Goal: Transaction & Acquisition: Purchase product/service

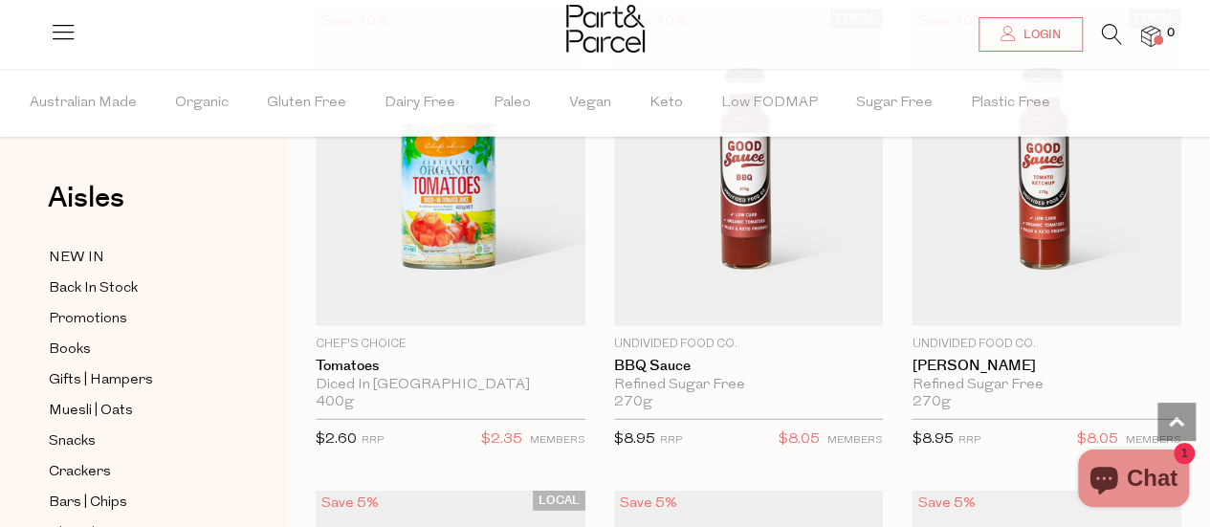
scroll to position [2426, 0]
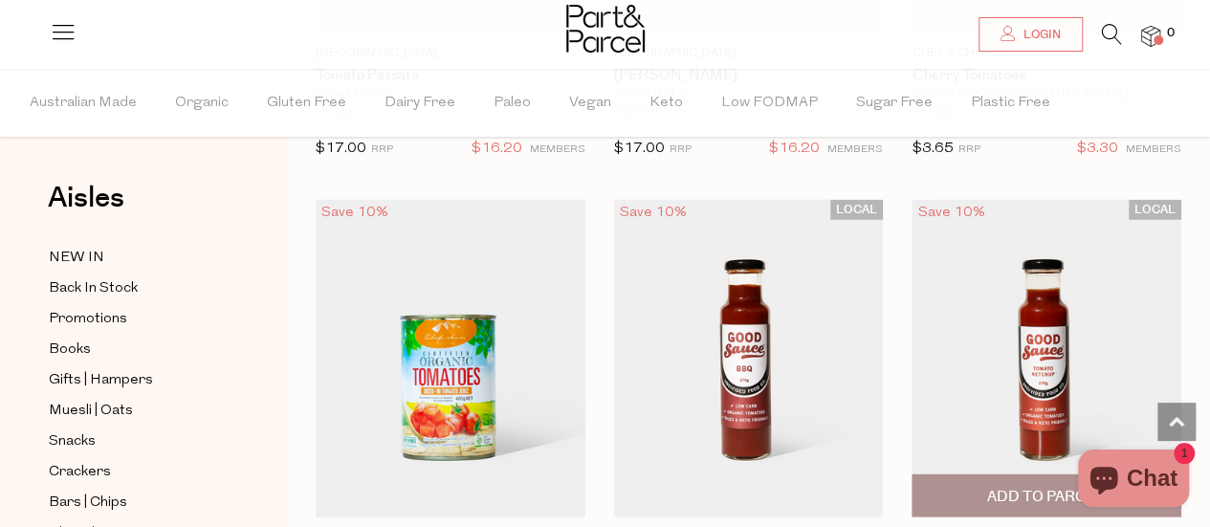
click at [1050, 267] on img at bounding box center [1047, 358] width 270 height 318
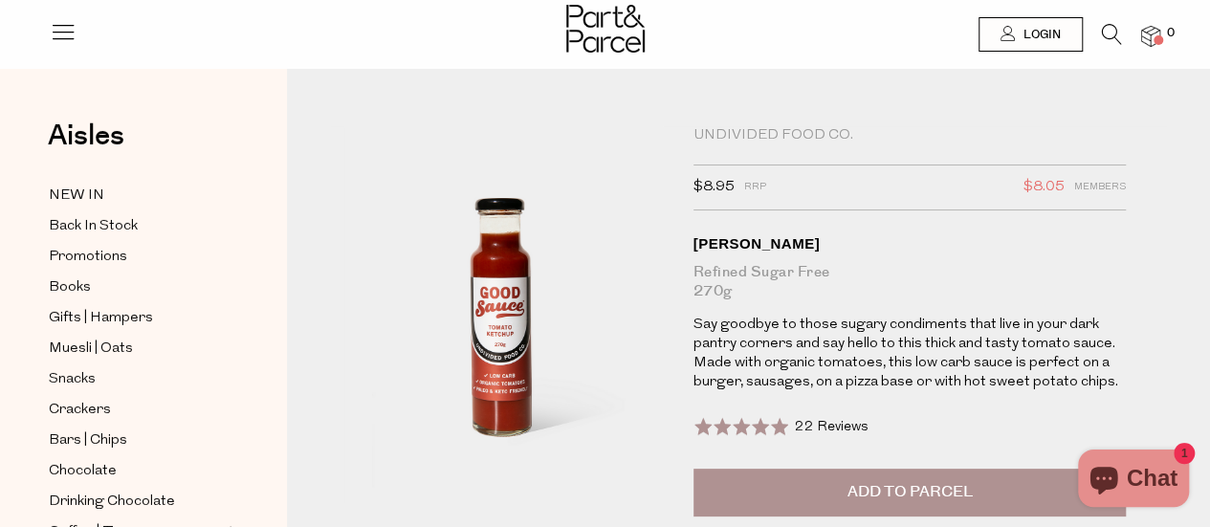
click at [762, 127] on div "Undivided Food Co." at bounding box center [910, 135] width 433 height 19
click at [47, 37] on div at bounding box center [605, 31] width 1210 height 62
click at [61, 25] on icon at bounding box center [63, 31] width 27 height 27
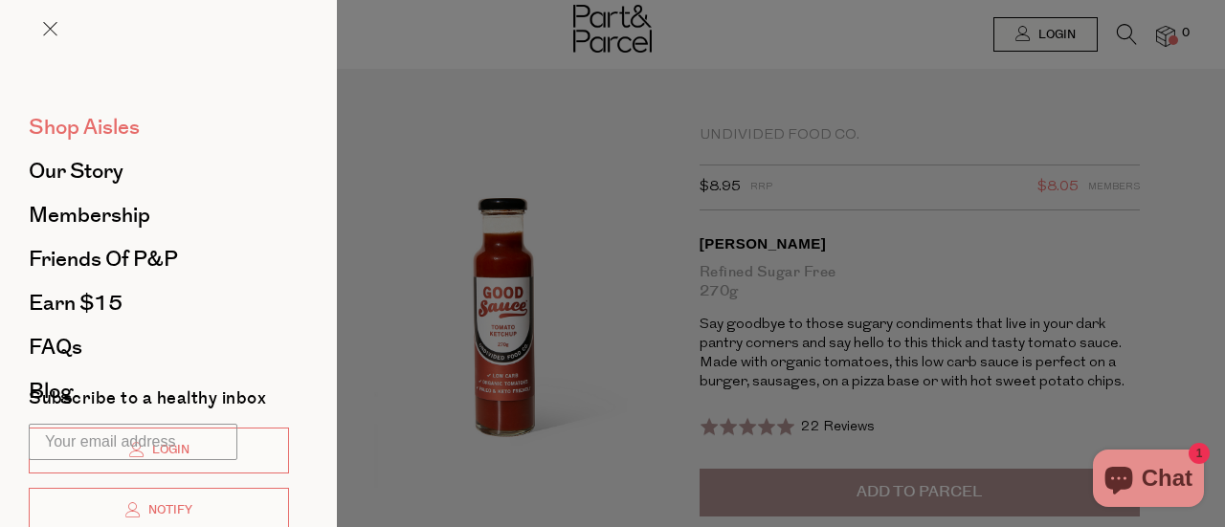
click at [104, 126] on span "Shop Aisles" at bounding box center [84, 127] width 111 height 31
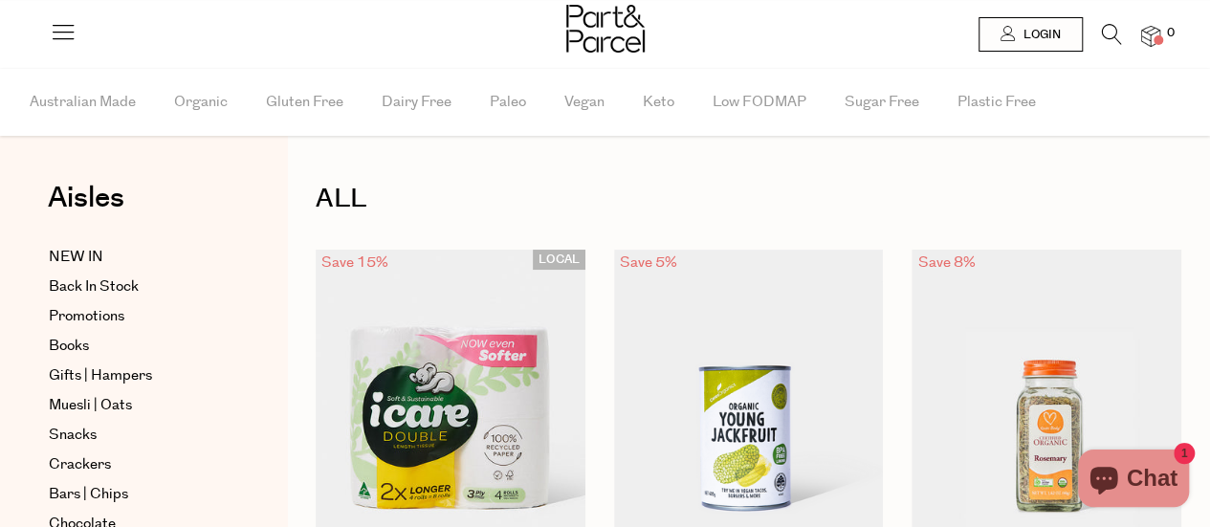
click at [1108, 33] on icon at bounding box center [1112, 34] width 20 height 21
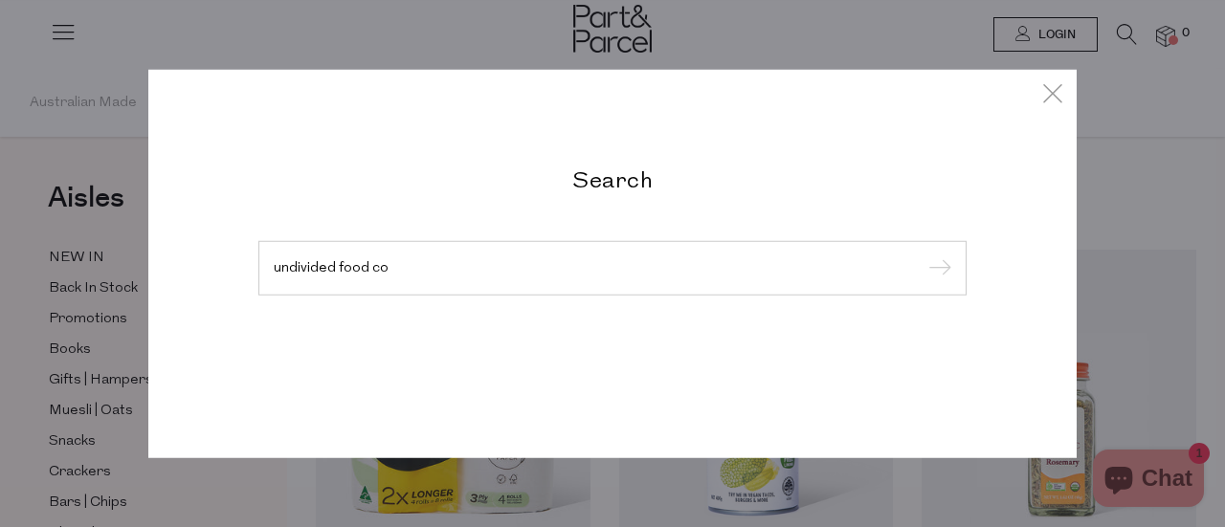
type input "undivided food co"
click at [922, 254] on input "submit" at bounding box center [936, 268] width 29 height 29
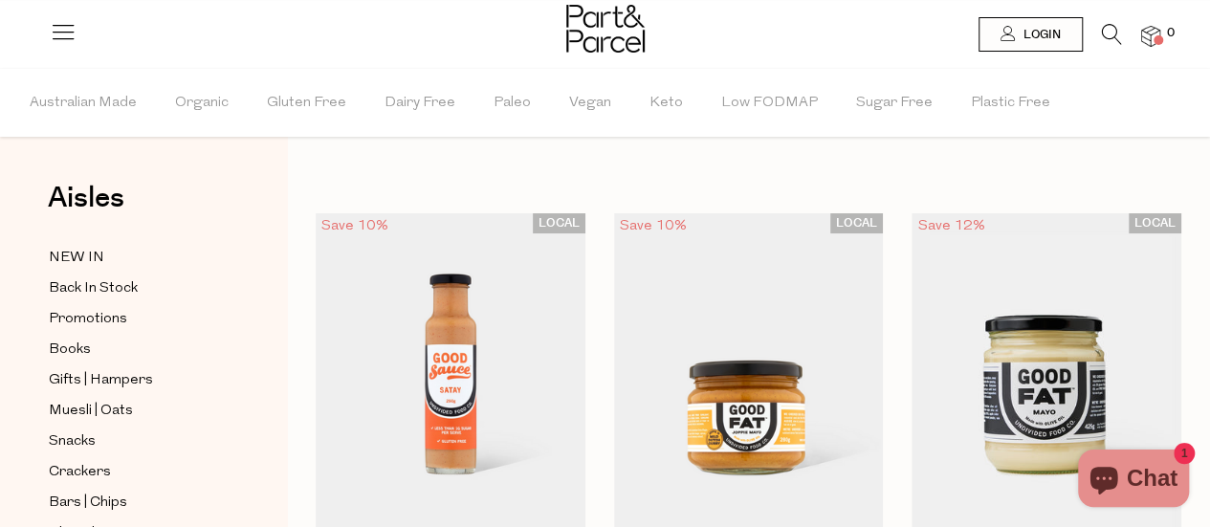
click at [1117, 33] on icon at bounding box center [1112, 34] width 20 height 21
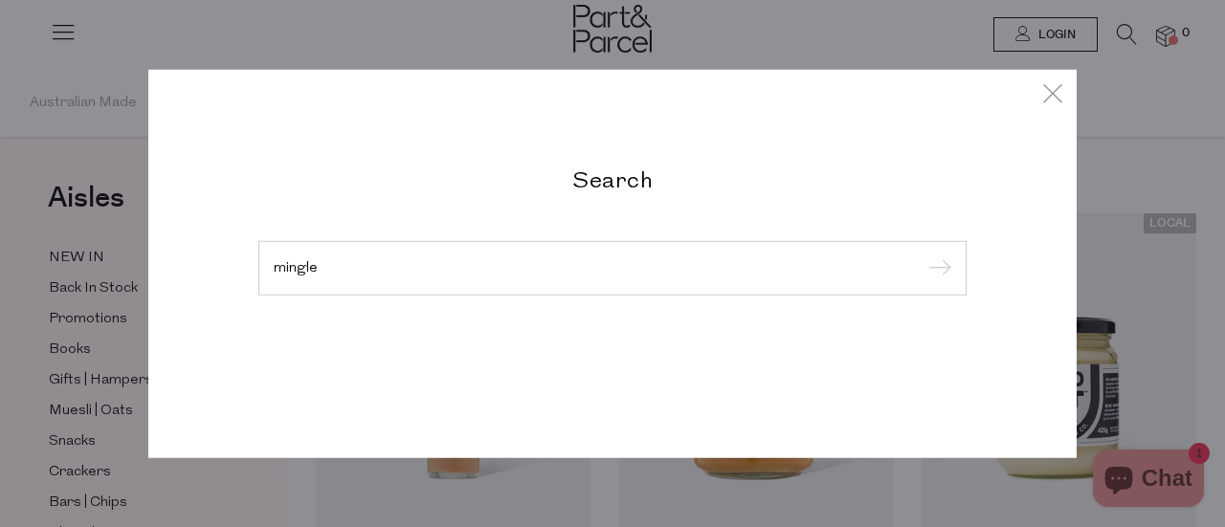
type input "mingle"
click at [922, 254] on input "submit" at bounding box center [936, 268] width 29 height 29
